Goal: Task Accomplishment & Management: Complete application form

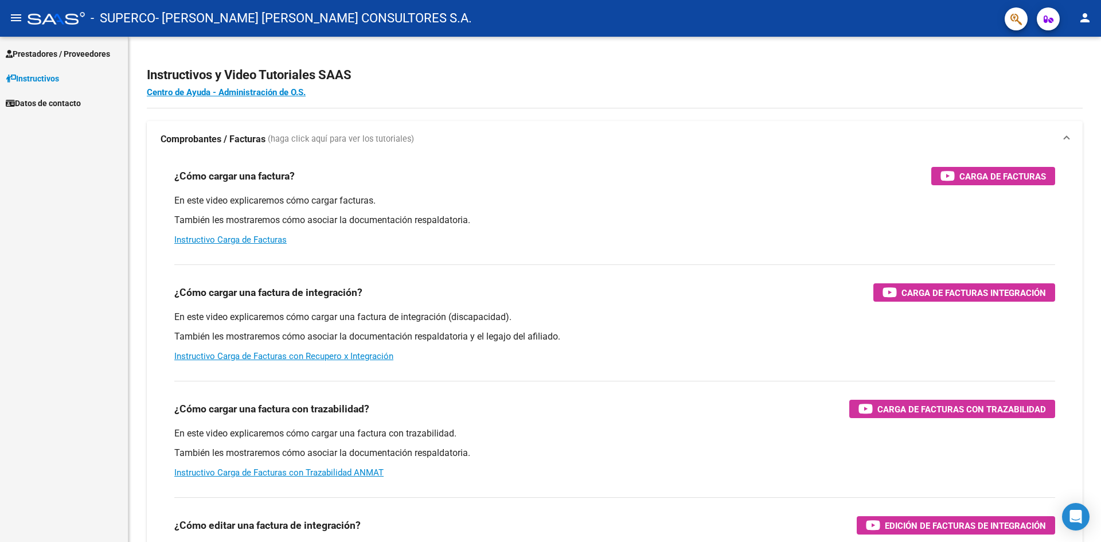
click at [65, 57] on span "Prestadores / Proveedores" at bounding box center [58, 54] width 104 height 13
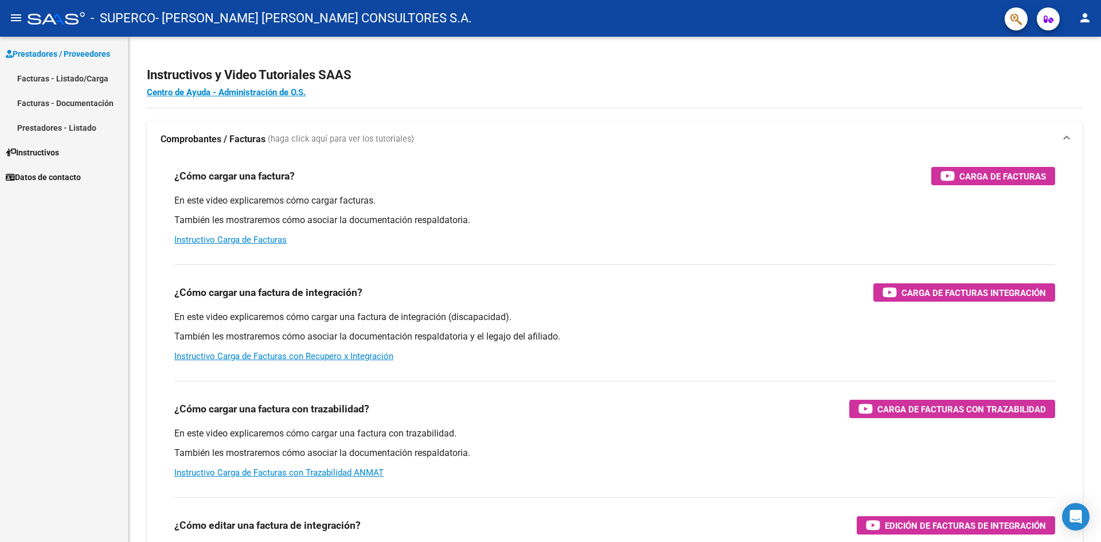
click at [66, 82] on link "Facturas - Listado/Carga" at bounding box center [64, 78] width 128 height 25
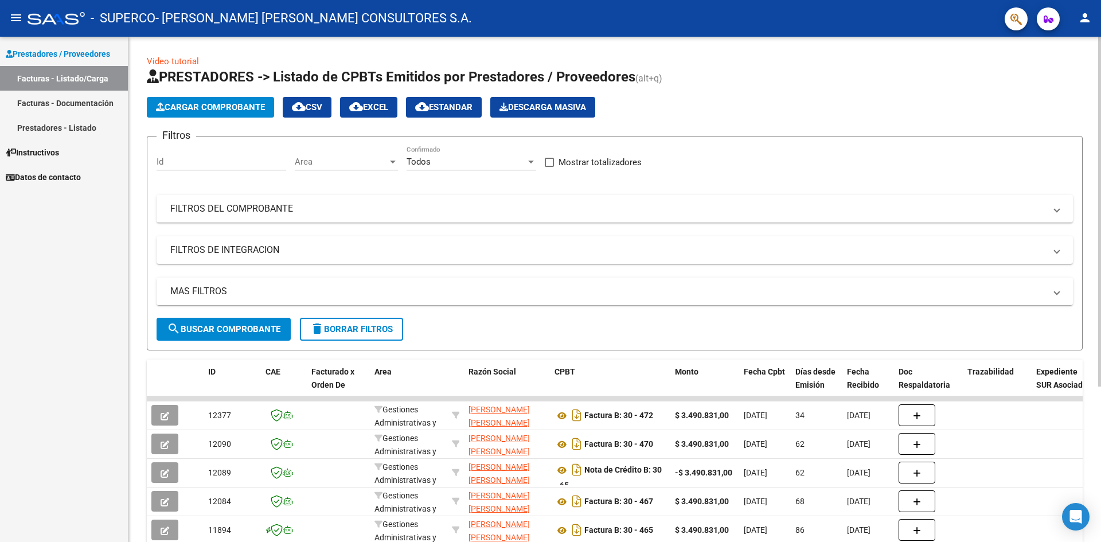
click at [220, 111] on span "Cargar Comprobante" at bounding box center [210, 107] width 109 height 10
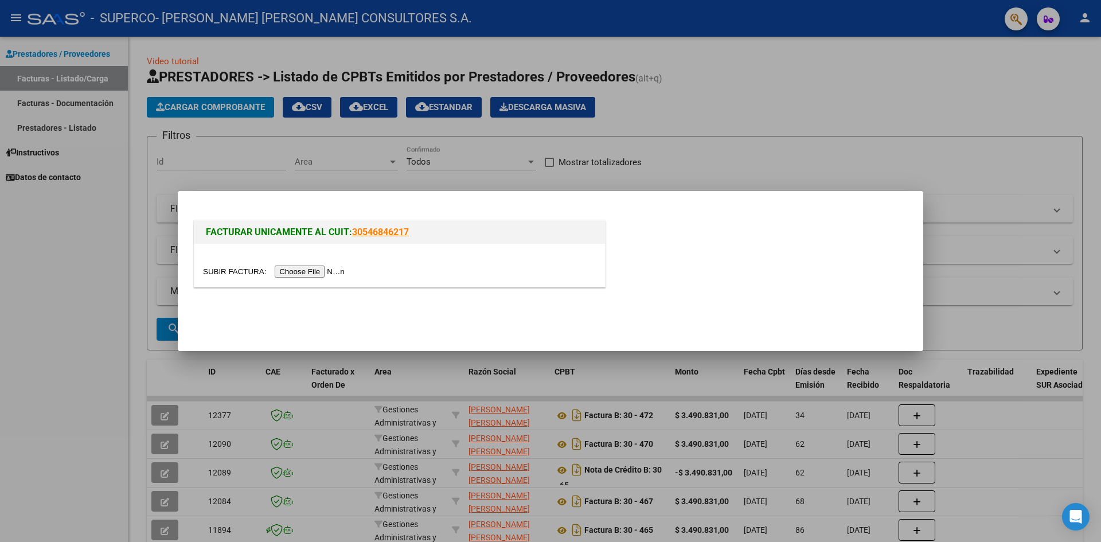
click at [283, 268] on input "file" at bounding box center [275, 271] width 145 height 12
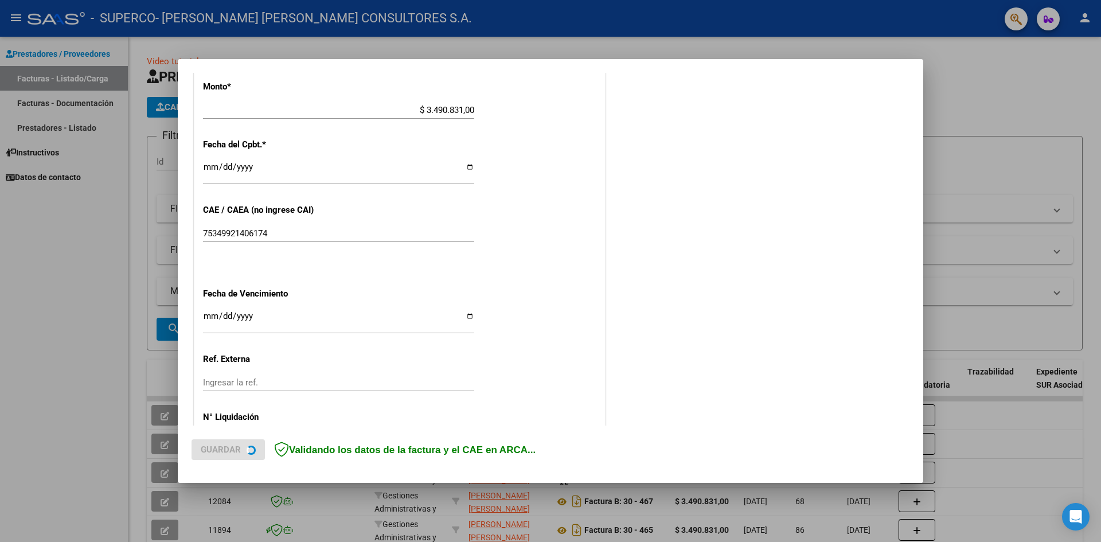
scroll to position [520, 0]
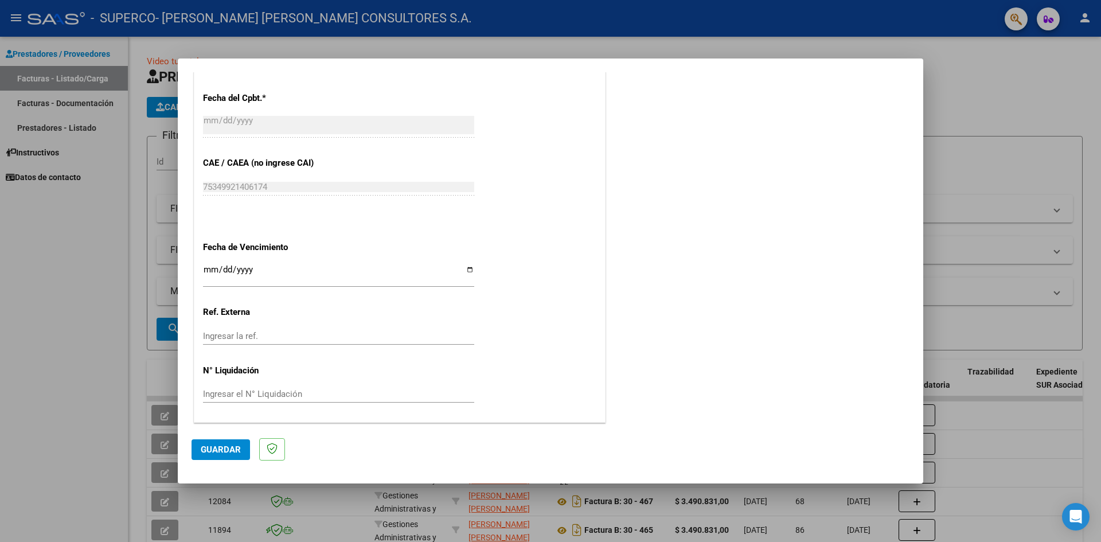
click at [213, 274] on input "Ingresar la fecha" at bounding box center [338, 274] width 271 height 18
type input "[DATE]"
click at [225, 448] on span "Guardar" at bounding box center [221, 449] width 40 height 10
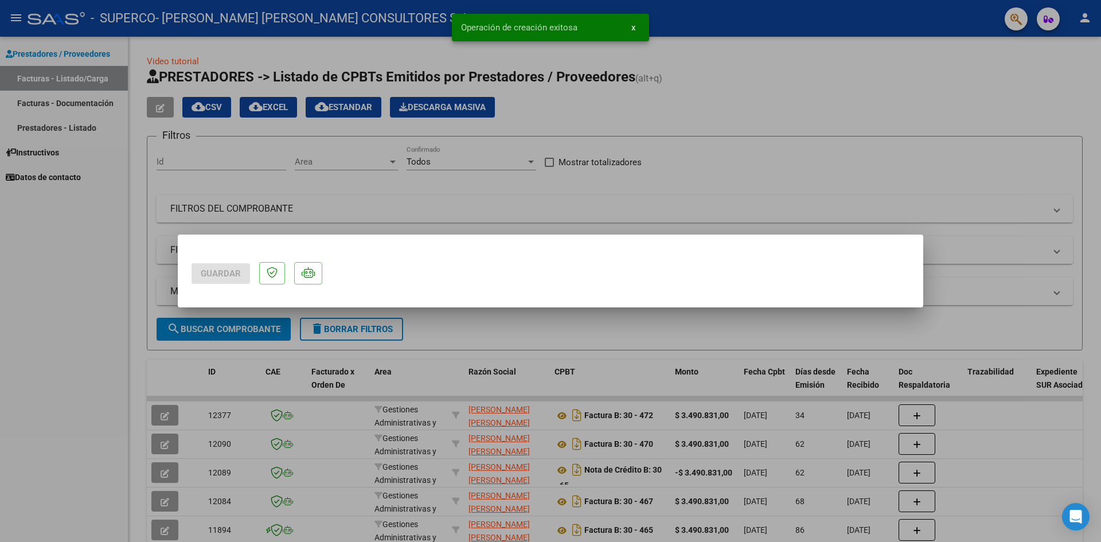
scroll to position [0, 0]
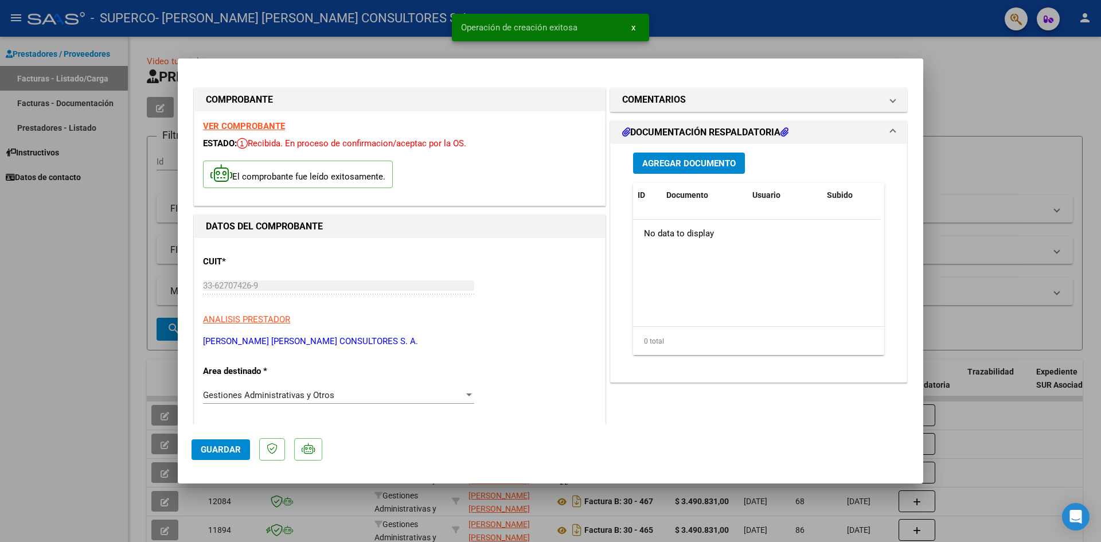
click at [118, 355] on div at bounding box center [550, 271] width 1101 height 542
type input "$ 0,00"
